Goal: Transaction & Acquisition: Purchase product/service

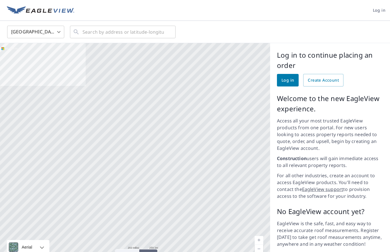
click at [282, 83] on span "Log in" at bounding box center [288, 80] width 13 height 7
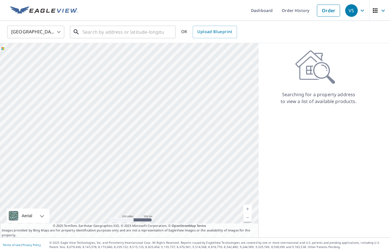
click at [103, 34] on input "text" at bounding box center [123, 32] width 81 height 16
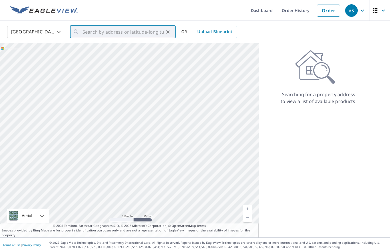
click at [329, 12] on link "Order" at bounding box center [328, 11] width 23 height 12
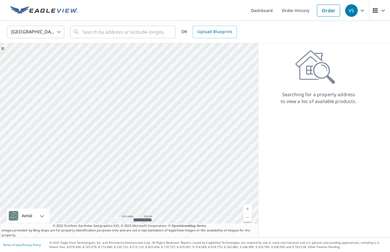
click at [325, 11] on link "Order" at bounding box center [328, 11] width 23 height 12
click at [361, 11] on icon "button" at bounding box center [362, 10] width 7 height 7
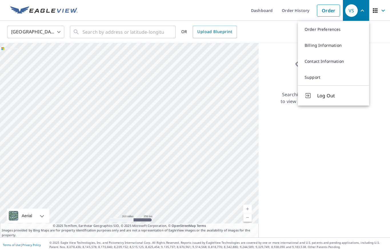
click at [339, 31] on link "Order Preferences" at bounding box center [333, 29] width 71 height 16
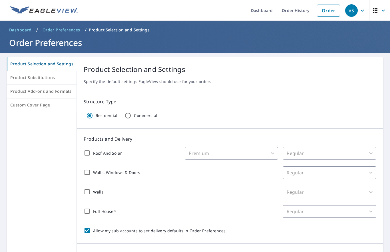
click at [354, 13] on div "VS" at bounding box center [351, 10] width 13 height 13
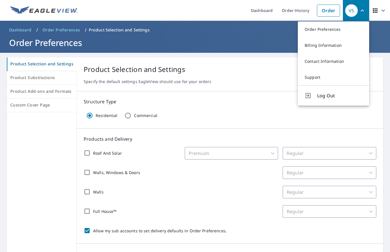
click at [253, 55] on div "Product Selection and Settings Product Substitutions Product Add-ons and Format…" at bounding box center [195, 233] width 390 height 361
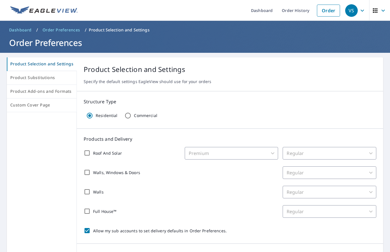
click at [298, 10] on link "Order History" at bounding box center [295, 10] width 37 height 21
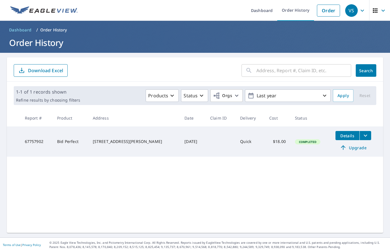
click at [105, 139] on div "[STREET_ADDRESS][PERSON_NAME]" at bounding box center [134, 142] width 83 height 6
copy tr "358 [PERSON_NAME] Dr"
click at [332, 9] on link "Order" at bounding box center [328, 11] width 23 height 12
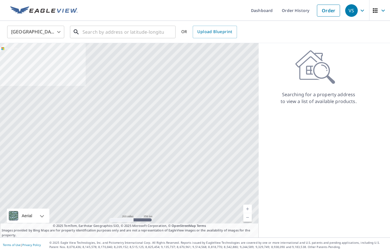
click at [100, 30] on input "text" at bounding box center [123, 32] width 81 height 16
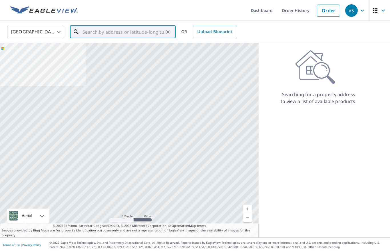
click at [107, 33] on input "text" at bounding box center [123, 32] width 81 height 16
paste input "358 [PERSON_NAME] Dr"
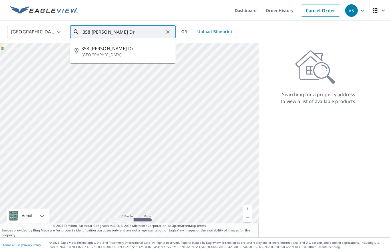
click at [100, 48] on span "358 [PERSON_NAME] Dr" at bounding box center [126, 48] width 90 height 7
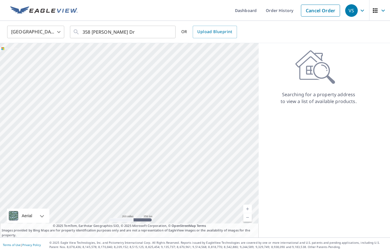
type input "[STREET_ADDRESS][PERSON_NAME][PERSON_NAME]"
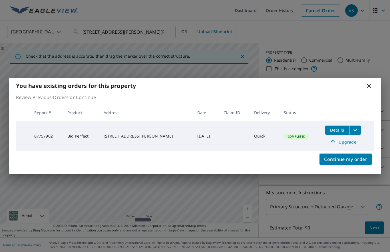
click at [368, 85] on icon at bounding box center [369, 86] width 4 height 4
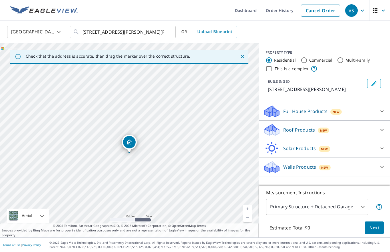
click at [303, 130] on p "Roof Products" at bounding box center [299, 130] width 32 height 7
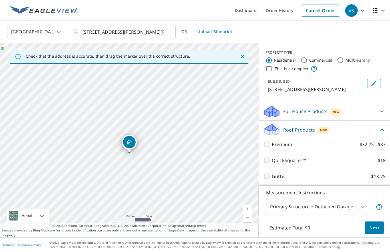
click at [268, 176] on input "Gutter $13.75" at bounding box center [267, 176] width 9 height 7
checkbox input "true"
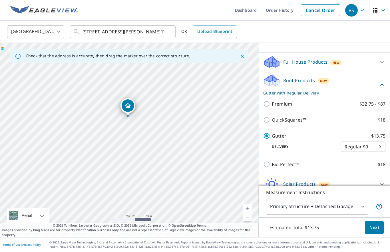
scroll to position [26, 0]
click at [375, 230] on span "Next" at bounding box center [375, 228] width 10 height 7
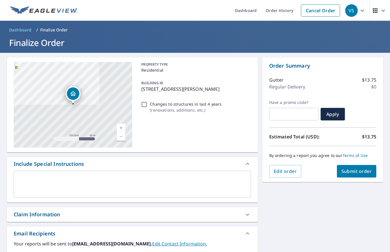
click at [365, 168] on span "Submit order" at bounding box center [357, 171] width 31 height 6
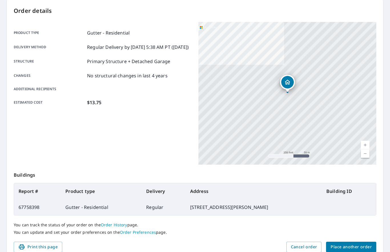
scroll to position [57, 0]
